Goal: Task Accomplishment & Management: Use online tool/utility

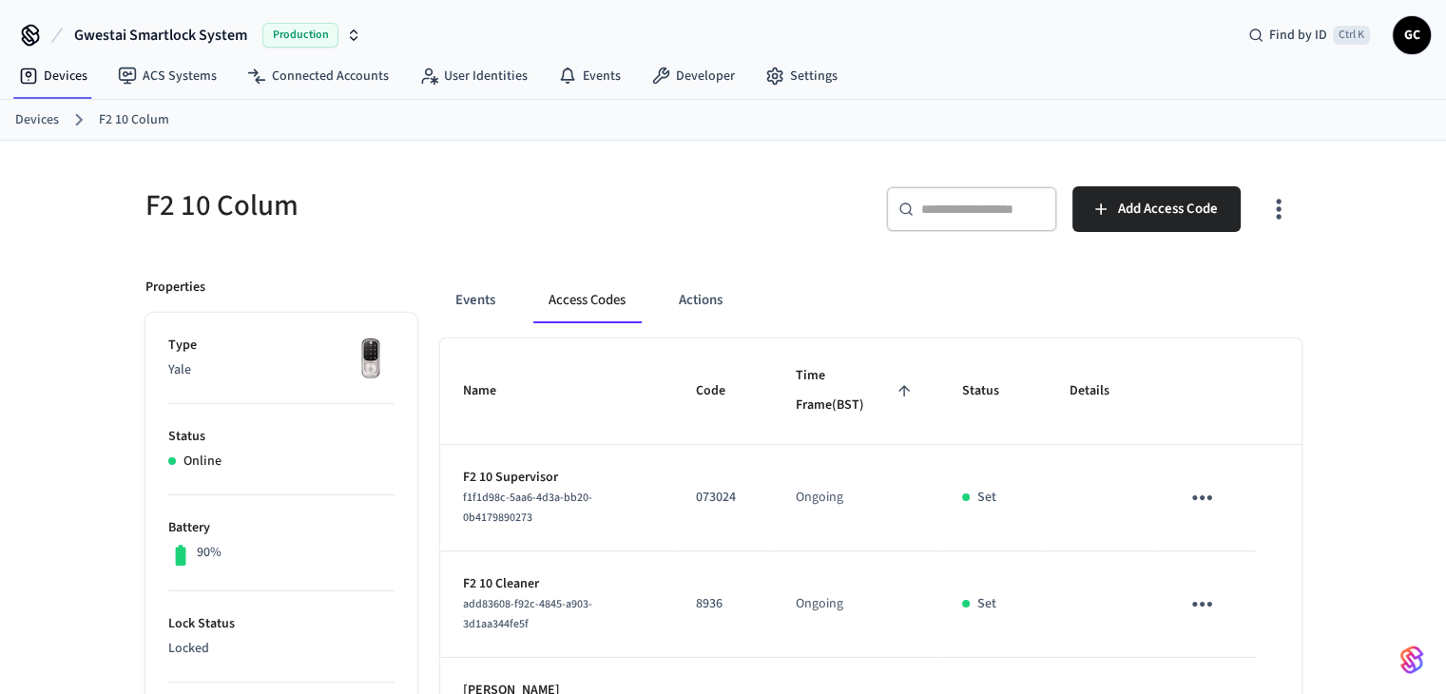
click at [39, 110] on link "Devices" at bounding box center [37, 120] width 44 height 20
click at [39, 111] on link "Devices" at bounding box center [37, 120] width 44 height 20
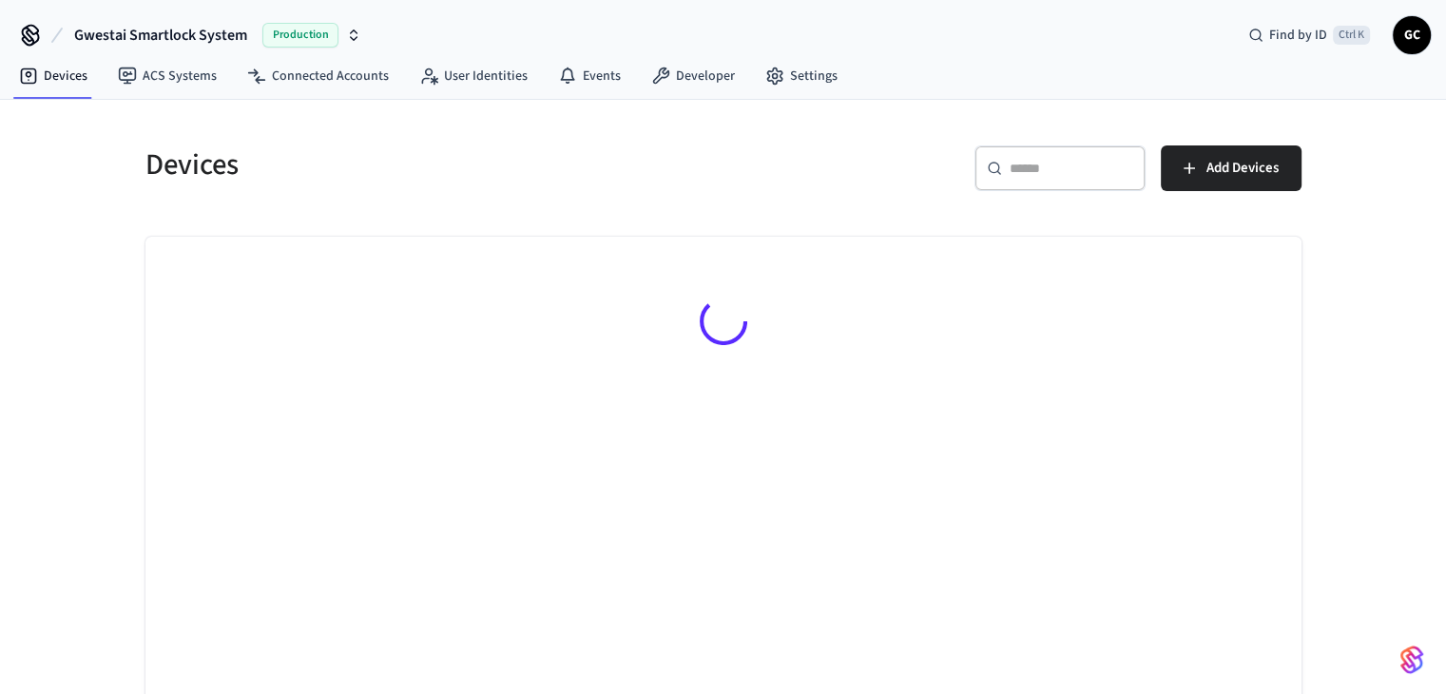
click at [42, 118] on div "Devices ​ ​ Add Devices" at bounding box center [723, 411] width 1446 height 623
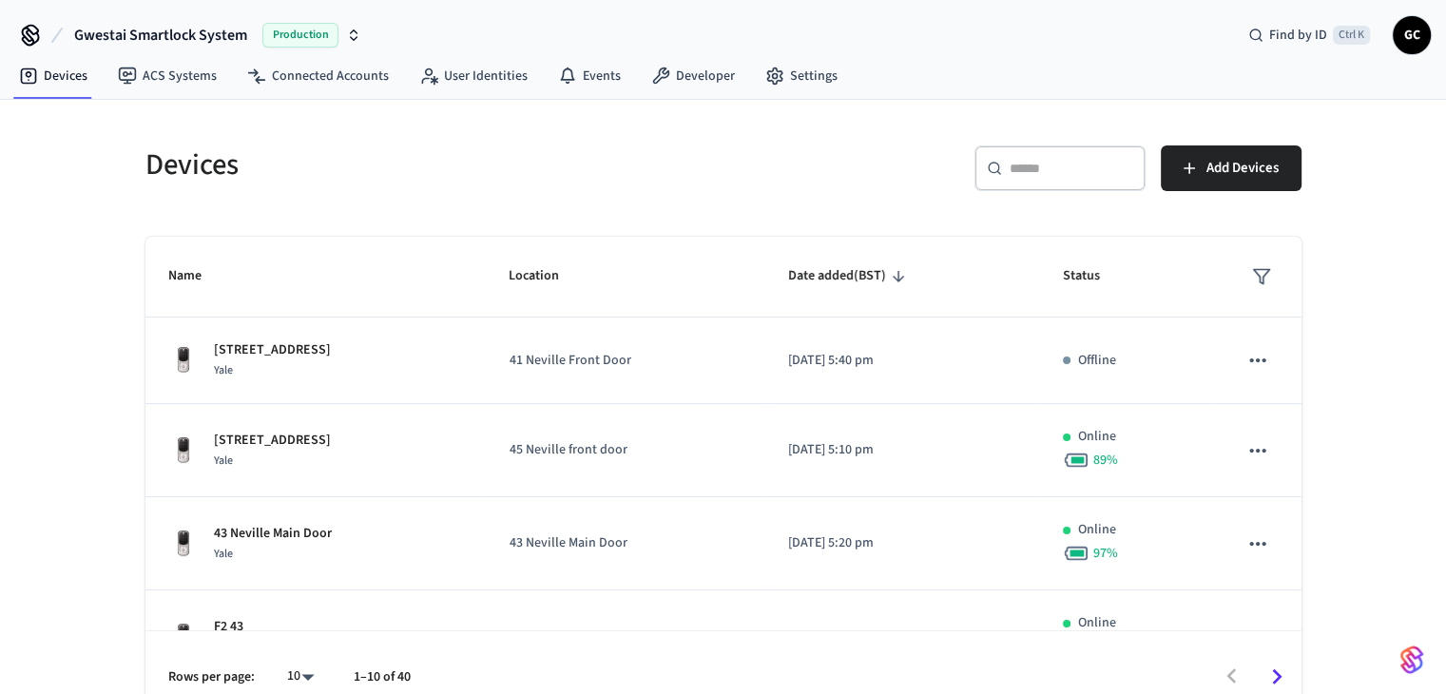
drag, startPoint x: 1103, startPoint y: 178, endPoint x: 1090, endPoint y: 189, distance: 16.8
click at [1102, 177] on div "​ ​" at bounding box center [1059, 168] width 171 height 46
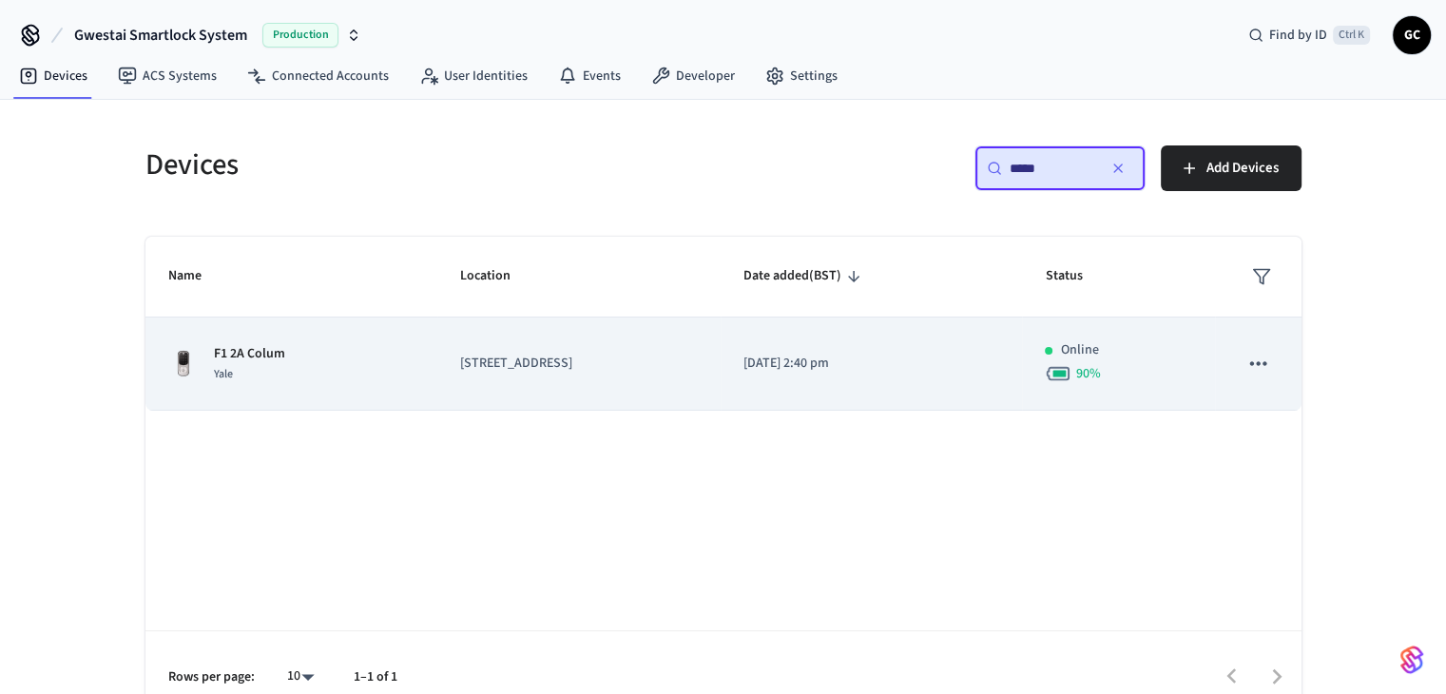
type input "*****"
click at [487, 360] on p "[STREET_ADDRESS]" at bounding box center [579, 364] width 238 height 20
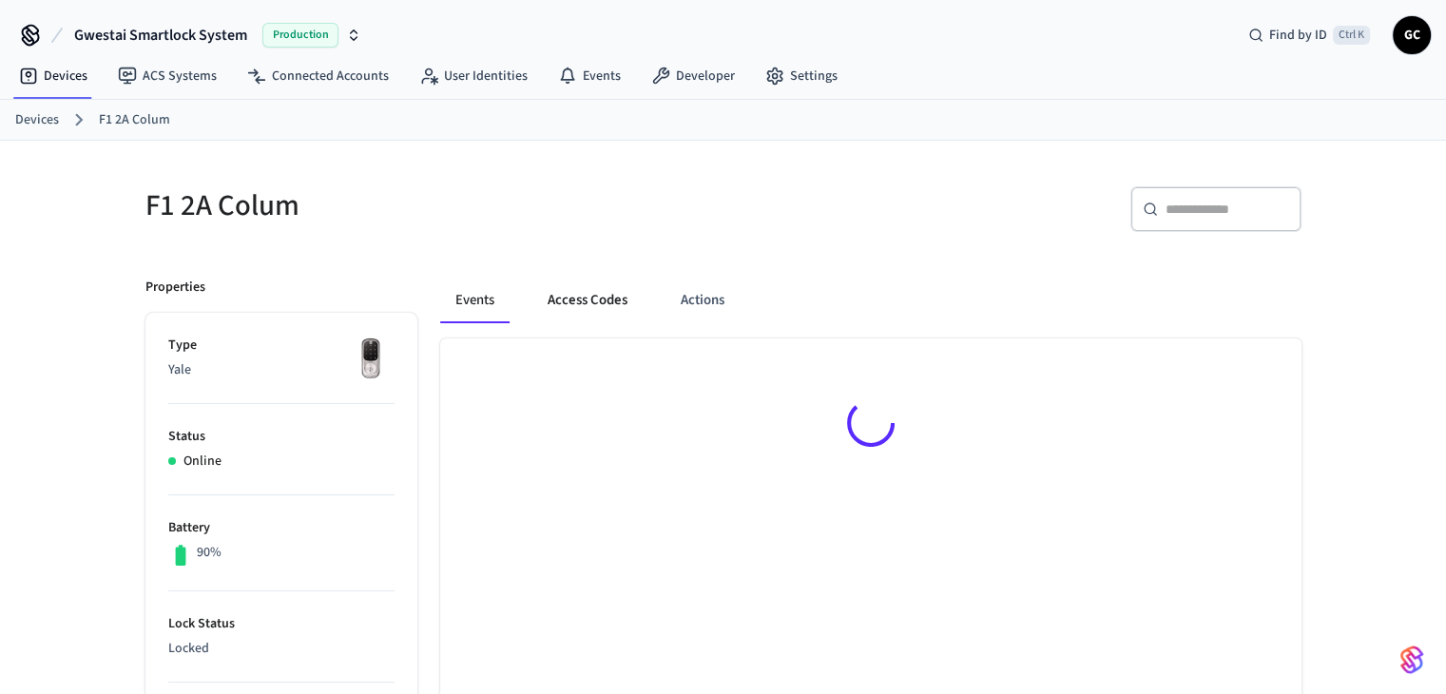
click at [572, 311] on button "Access Codes" at bounding box center [587, 301] width 110 height 46
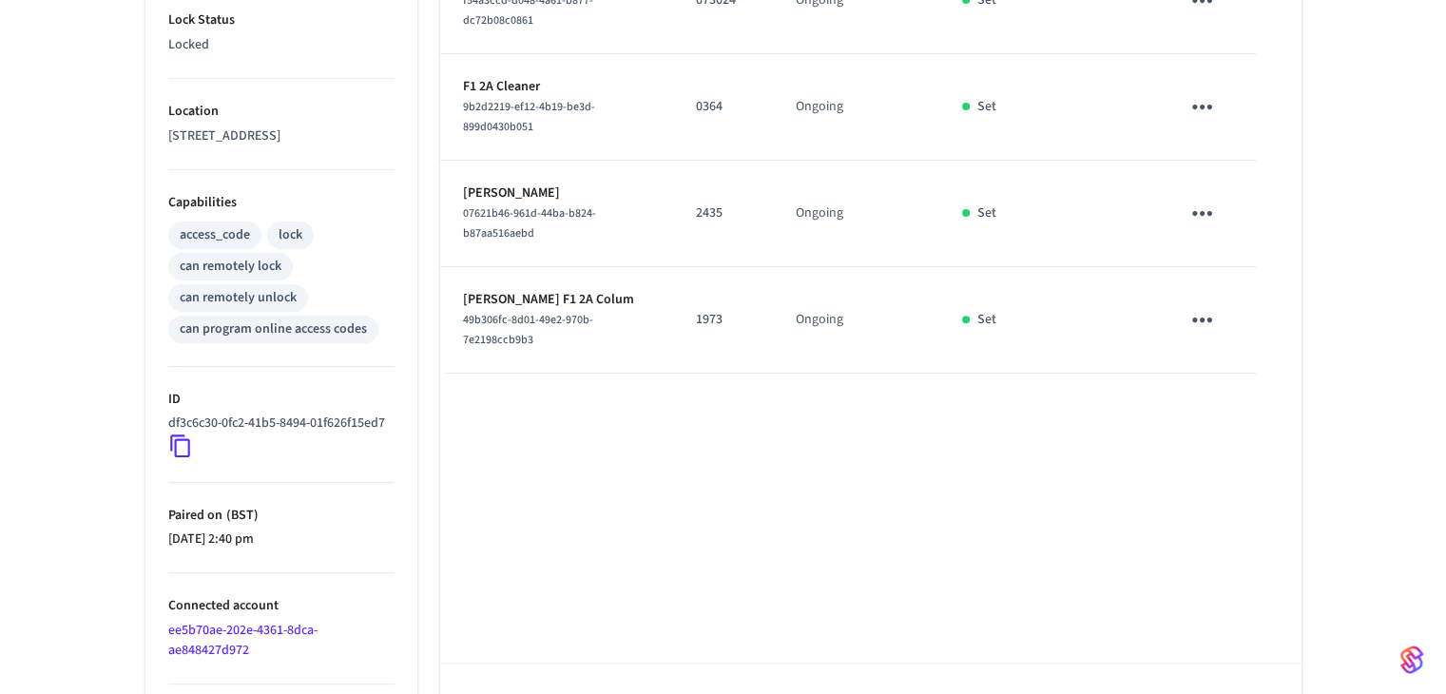
scroll to position [492, 0]
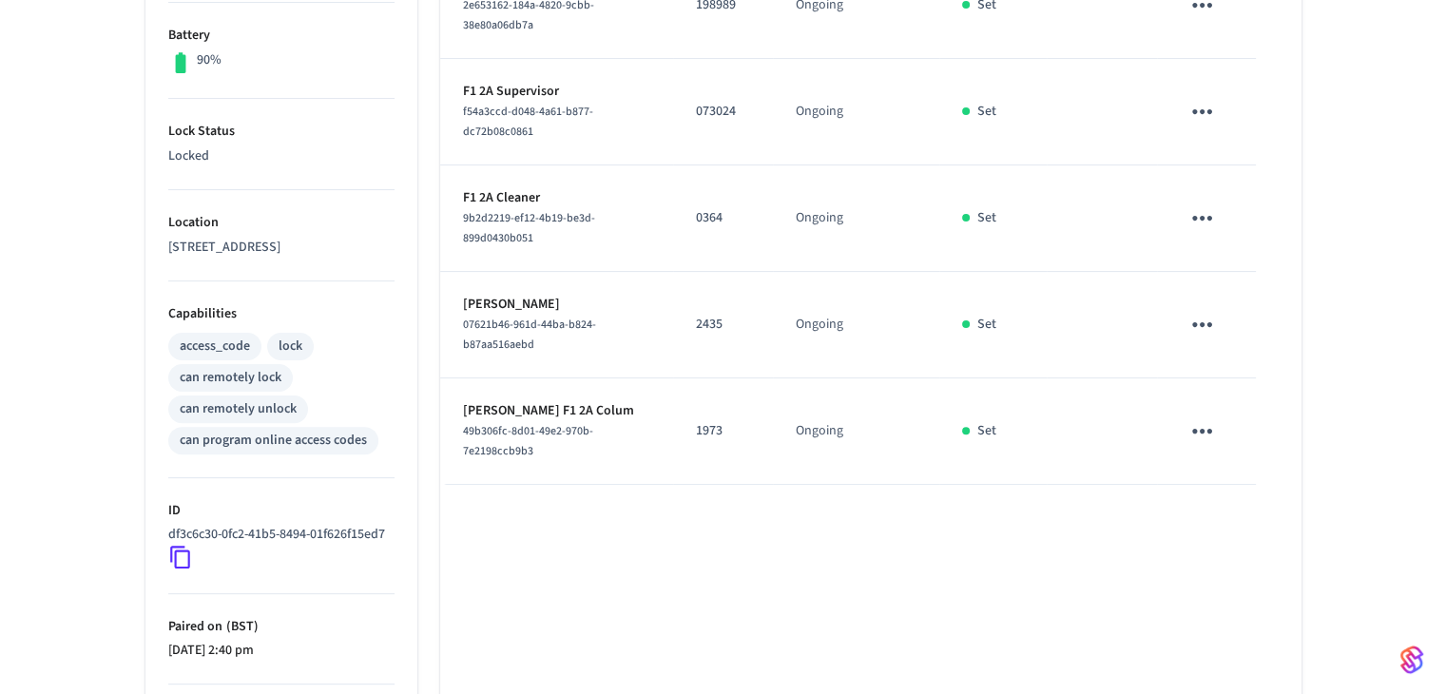
click at [713, 225] on p "0364" at bounding box center [723, 218] width 54 height 20
copy p "0364"
